Goal: Navigation & Orientation: Find specific page/section

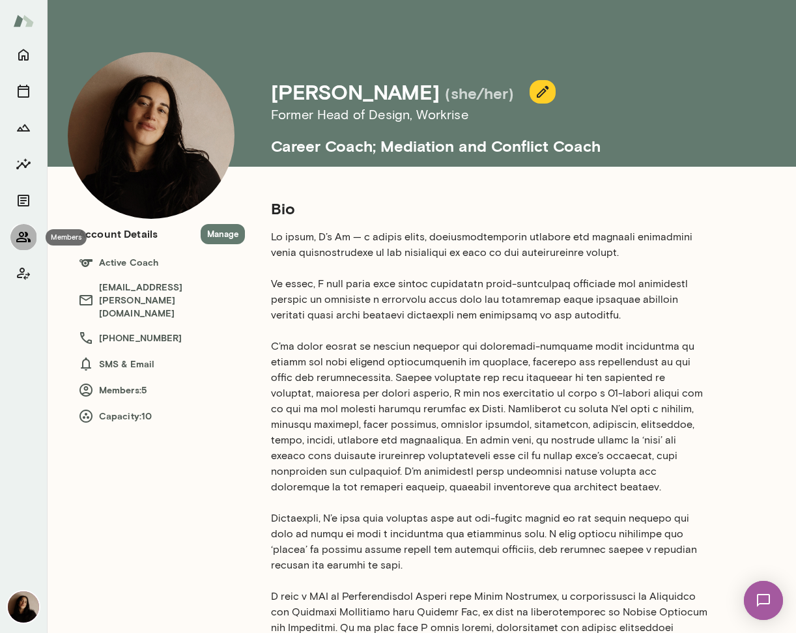
click at [31, 236] on icon "Members" at bounding box center [24, 237] width 16 height 16
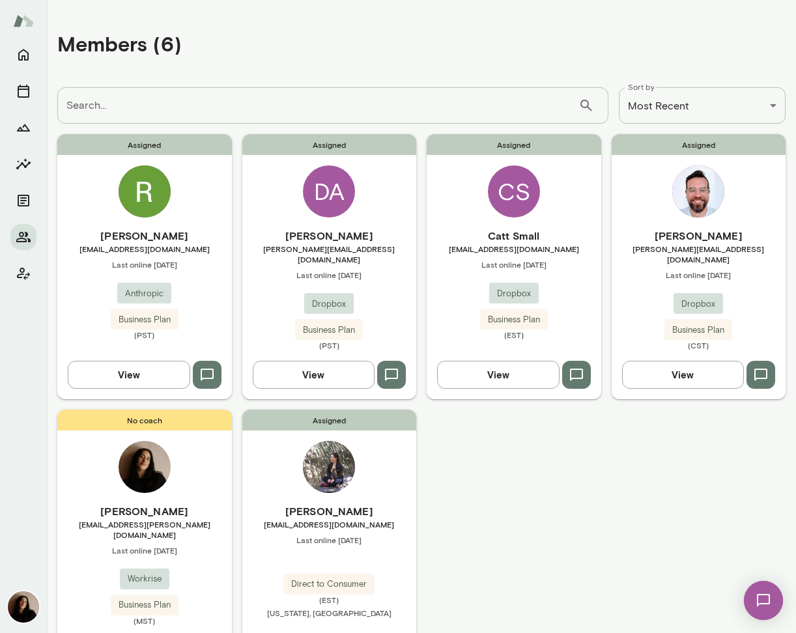
click at [137, 188] on img at bounding box center [145, 191] width 52 height 52
click at [314, 190] on div "DA" at bounding box center [329, 191] width 52 height 52
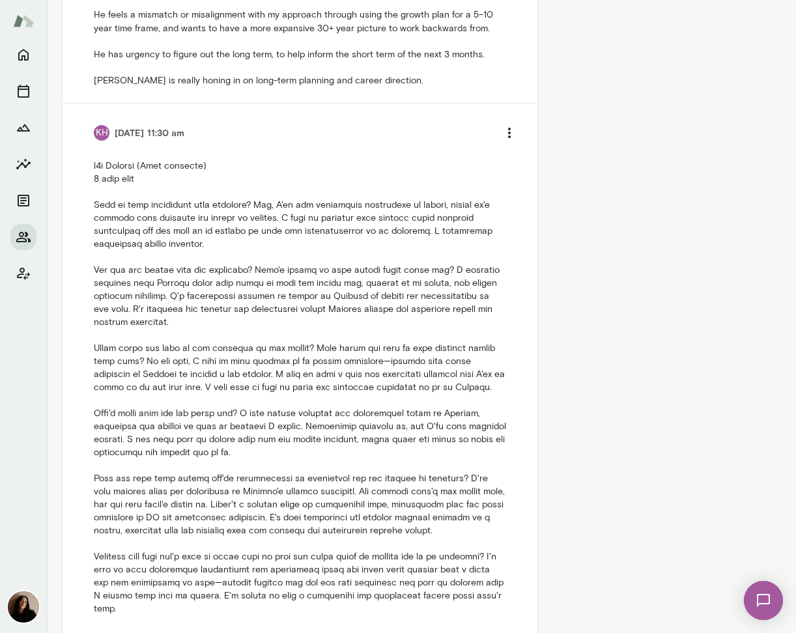
scroll to position [1292, 0]
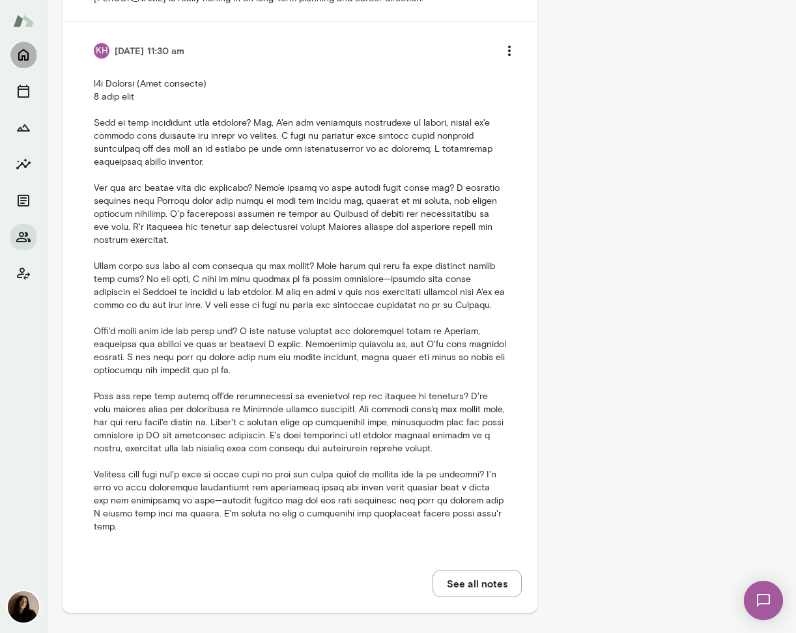
click at [24, 57] on icon "Home" at bounding box center [23, 55] width 10 height 12
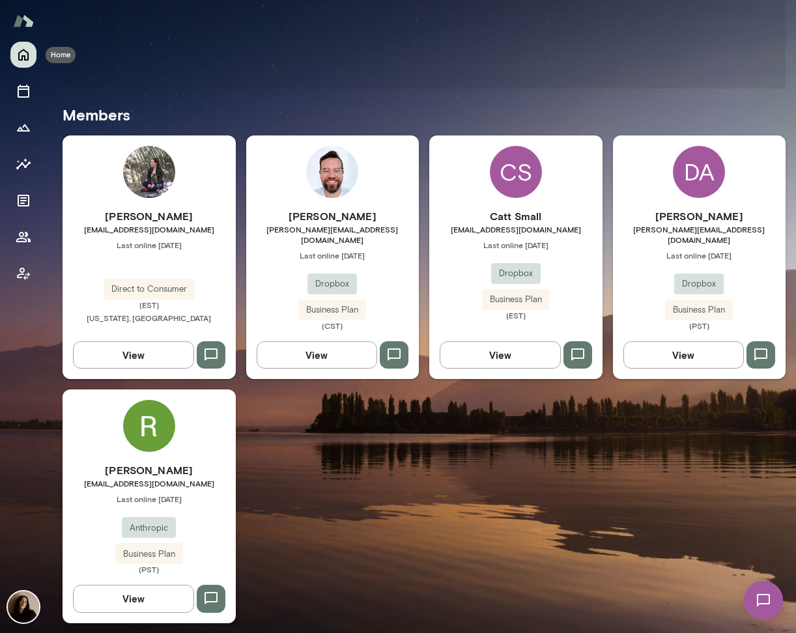
scroll to position [261, 0]
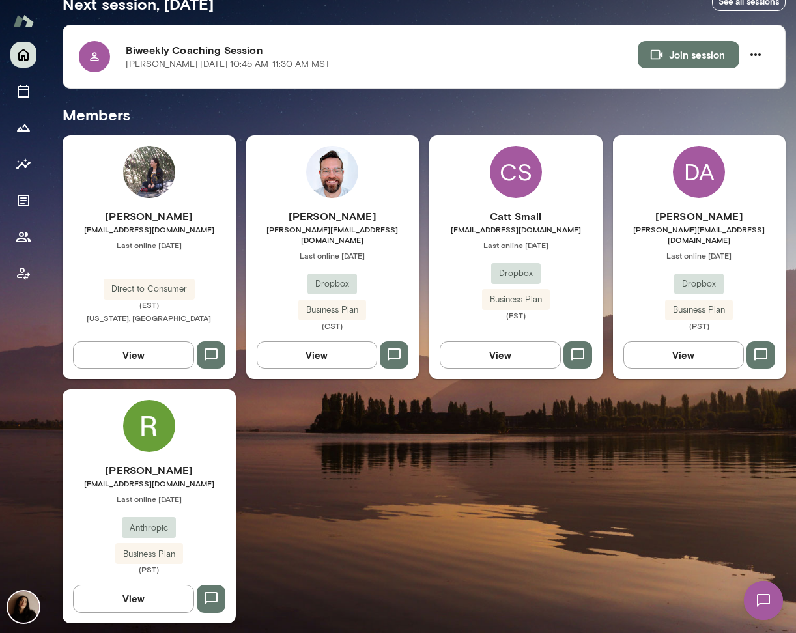
click at [772, 602] on img at bounding box center [763, 600] width 53 height 53
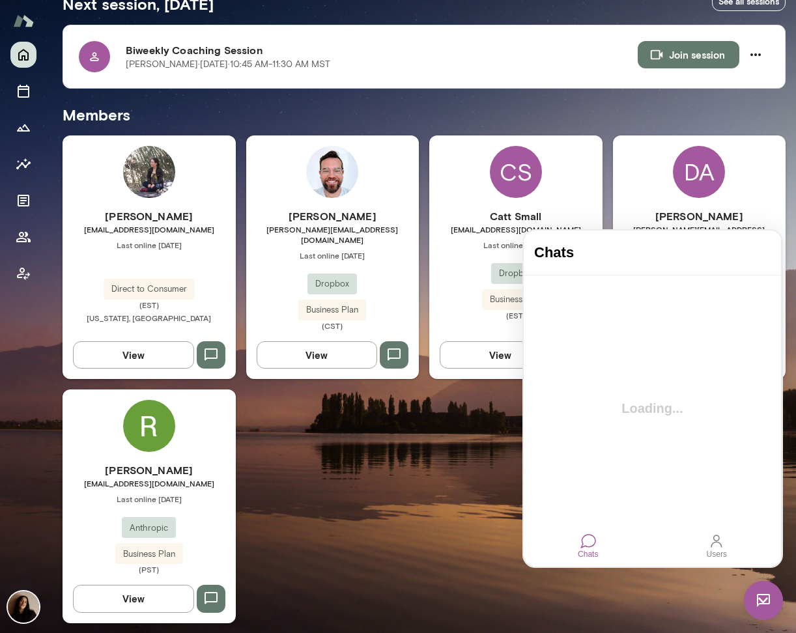
scroll to position [0, 0]
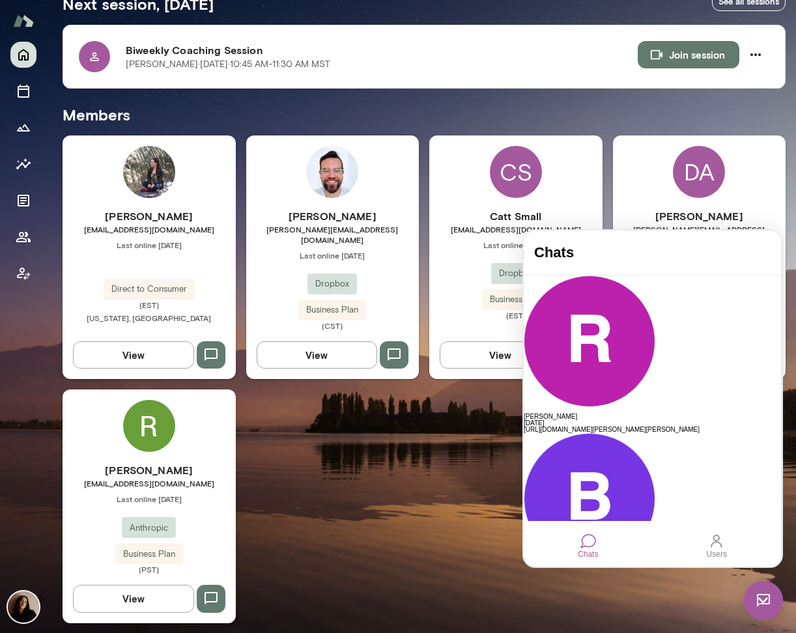
click at [772, 602] on img at bounding box center [763, 600] width 39 height 39
